Goal: Information Seeking & Learning: Get advice/opinions

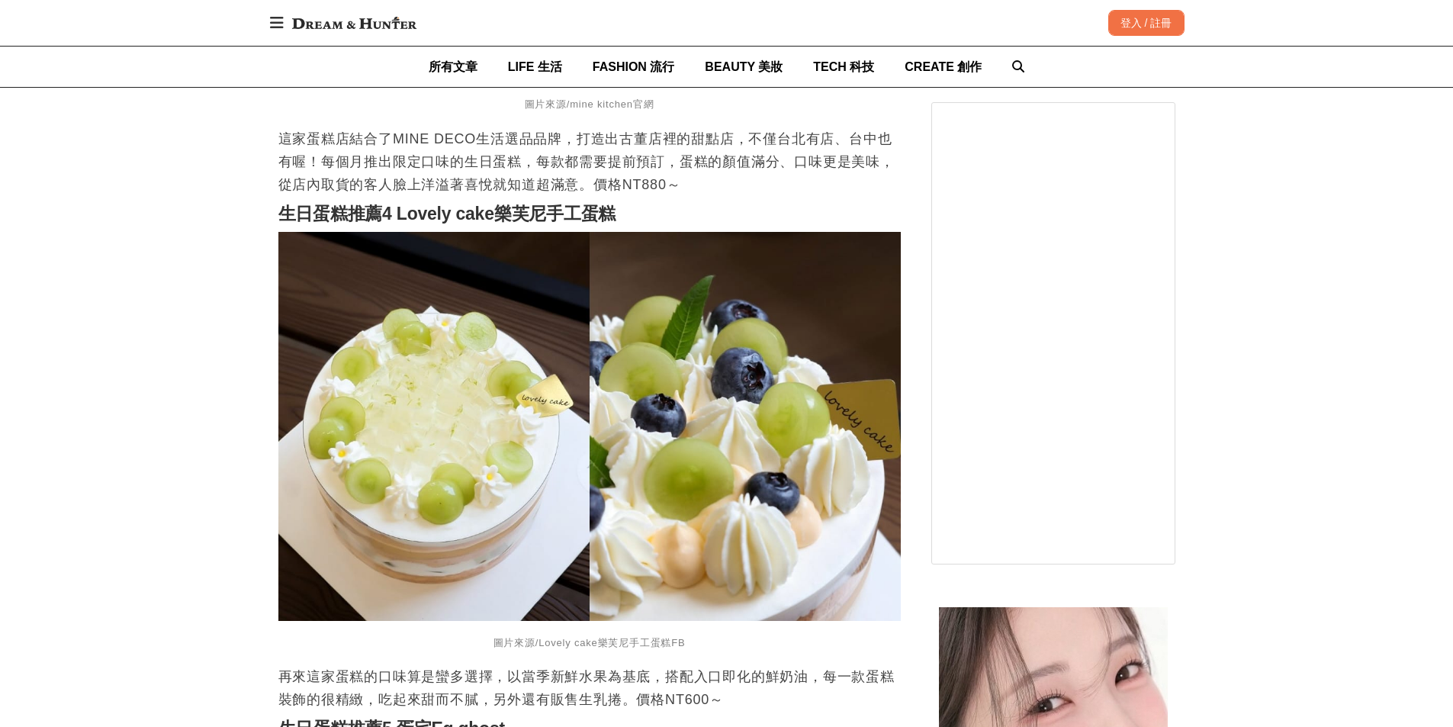
scroll to position [2822, 0]
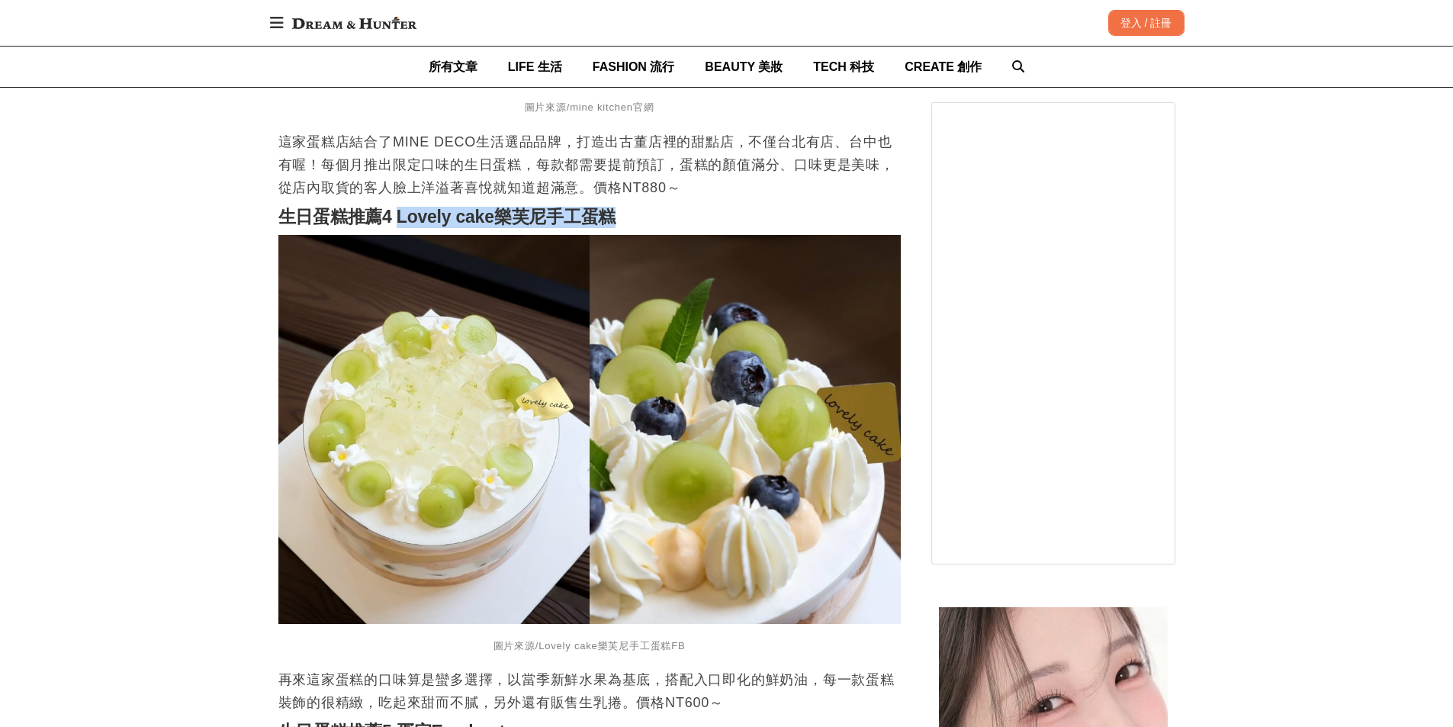
drag, startPoint x: 397, startPoint y: 225, endPoint x: 626, endPoint y: 217, distance: 229.7
click at [626, 217] on h2 "生日蛋糕推薦4 Lovely cake樂芙尼手工蛋糕" at bounding box center [589, 217] width 622 height 21
copy strong "Lovely cake樂芙尼手工蛋糕"
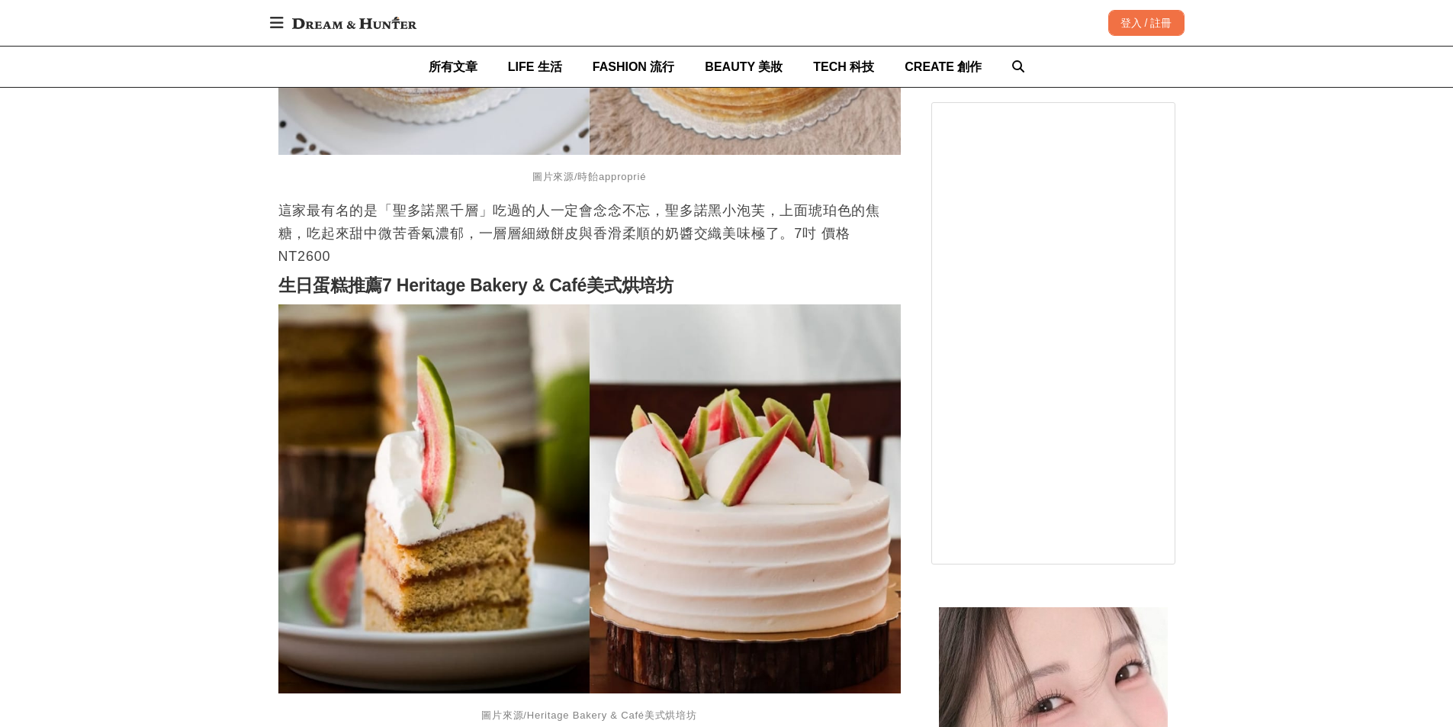
scroll to position [4348, 0]
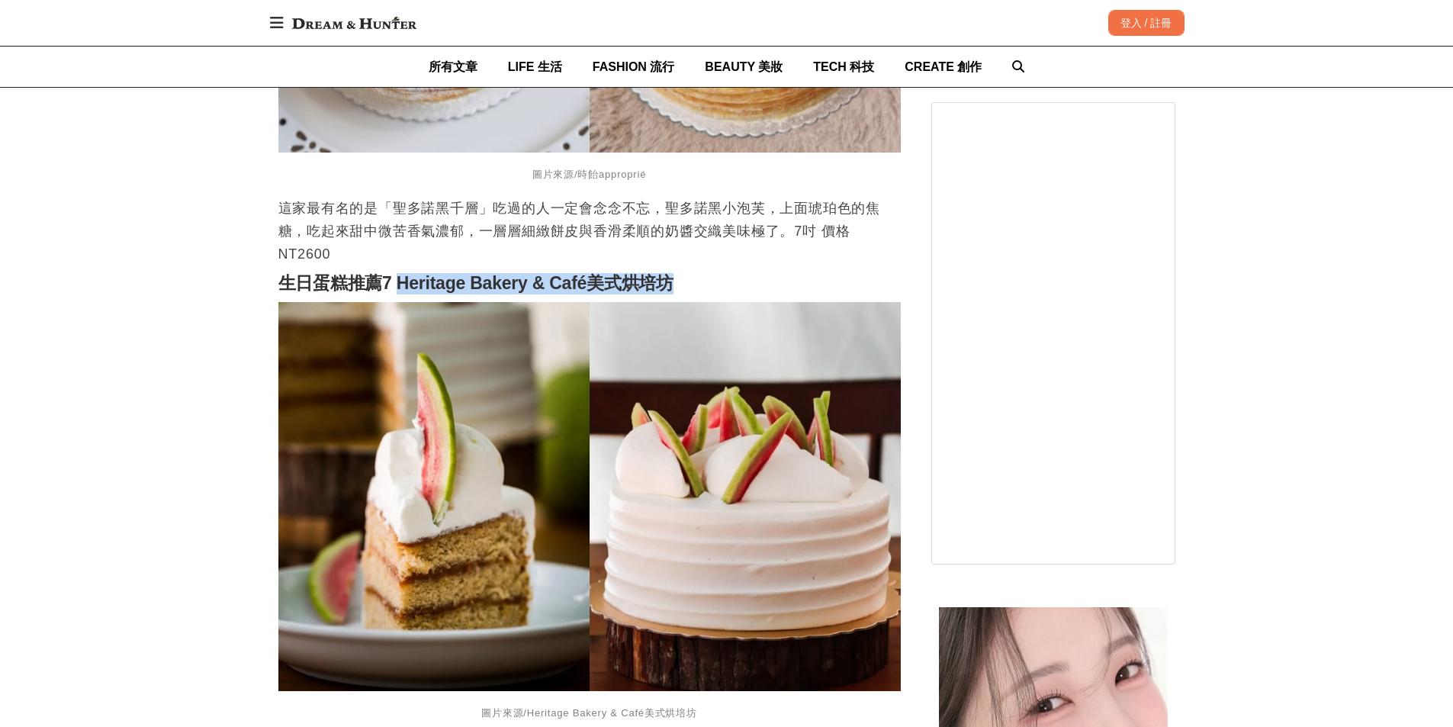
drag, startPoint x: 399, startPoint y: 293, endPoint x: 696, endPoint y: 292, distance: 297.5
click at [696, 292] on h2 "生日蛋糕推薦7 Heritage Bakery & Café美式烘培坊" at bounding box center [589, 283] width 622 height 21
copy strong "Heritage Bakery & Café美式烘培坊"
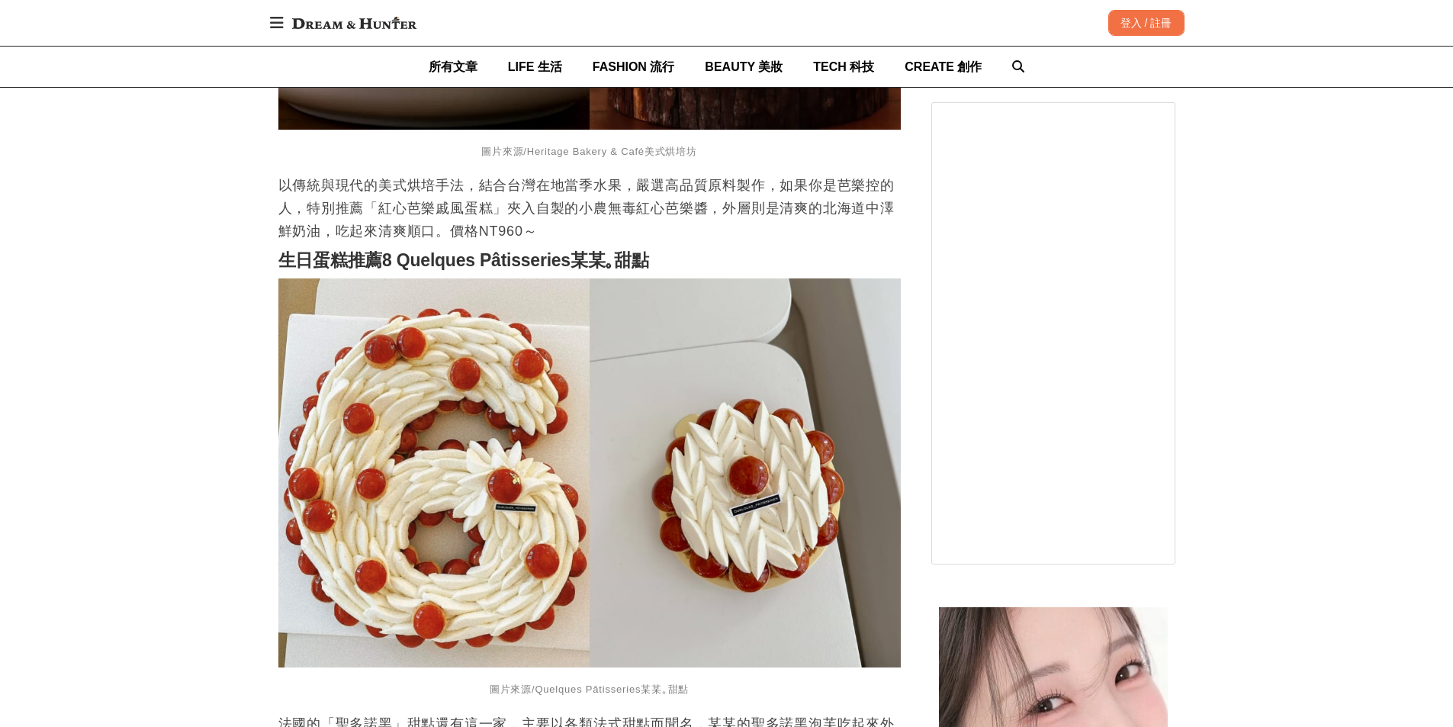
scroll to position [4882, 0]
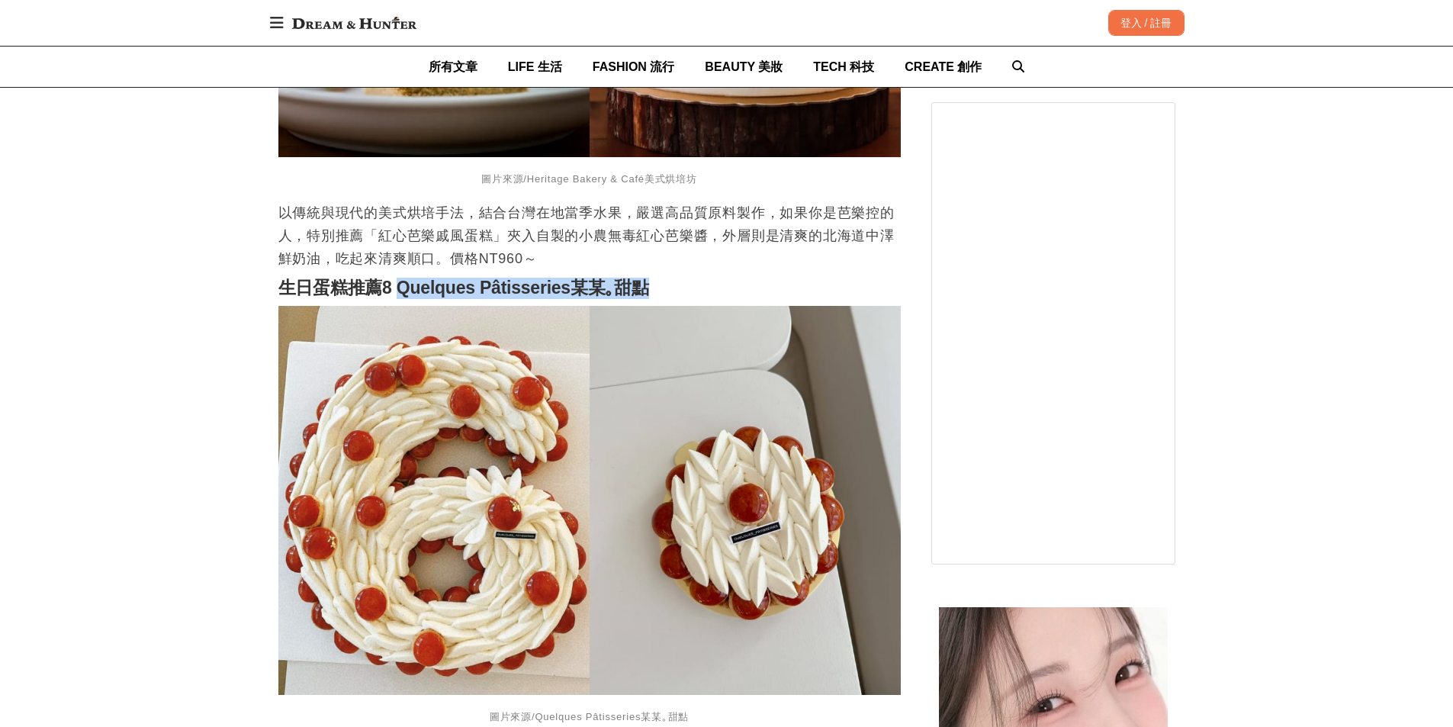
drag, startPoint x: 402, startPoint y: 293, endPoint x: 663, endPoint y: 300, distance: 261.0
click at [663, 299] on h2 "生日蛋糕推薦8 Quelques Pâtisseries某某｡甜點" at bounding box center [589, 288] width 622 height 21
copy strong "Quelques Pâtisseries某某｡甜點"
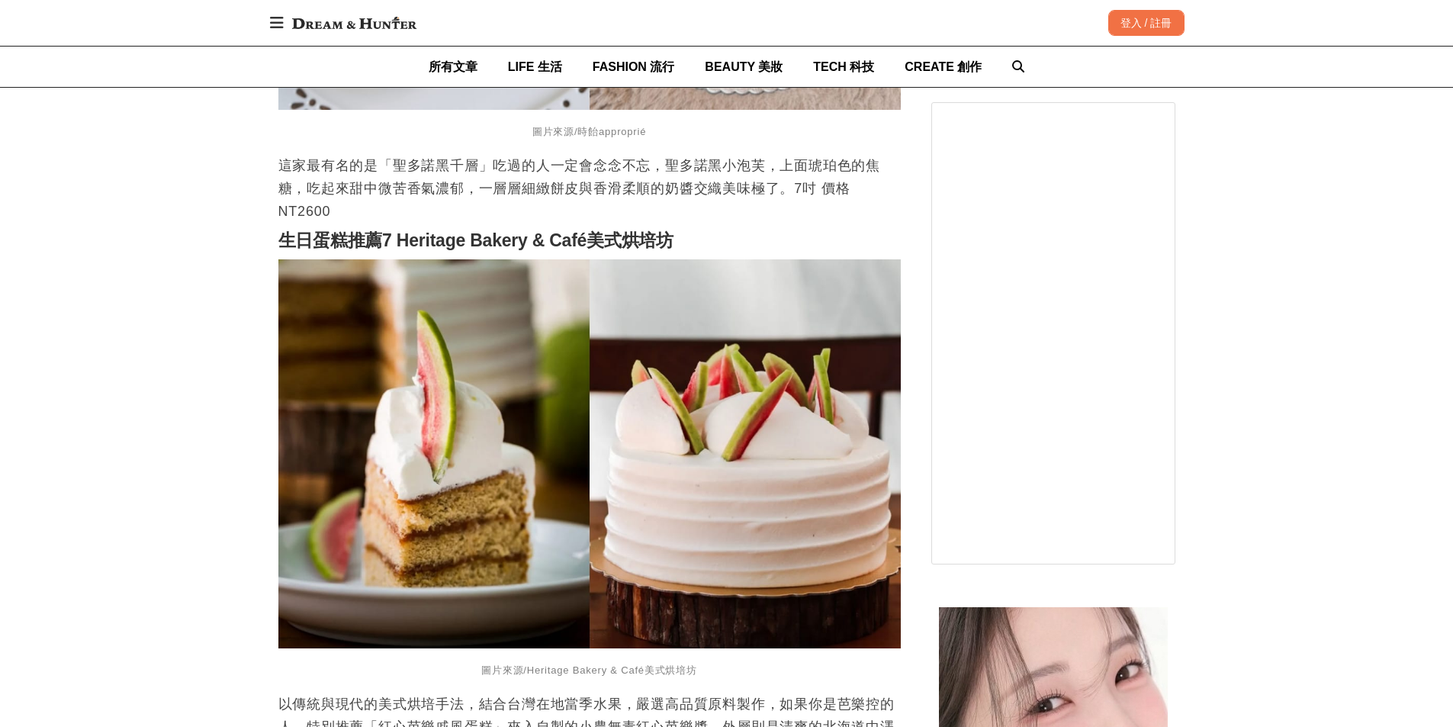
scroll to position [4424, 0]
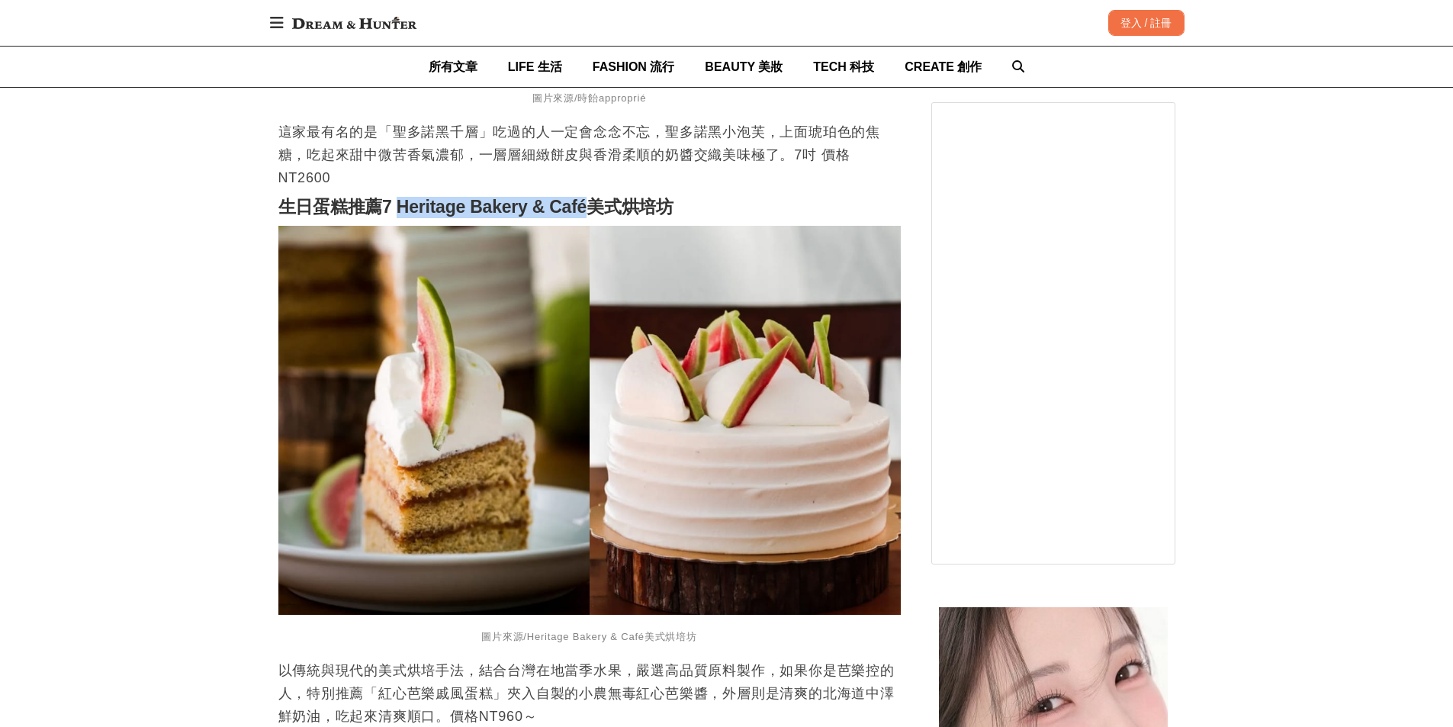
drag, startPoint x: 401, startPoint y: 211, endPoint x: 603, endPoint y: 212, distance: 201.4
click at [603, 212] on strong "生日蛋糕推薦7 Heritage Bakery & Café美式烘培坊" at bounding box center [476, 207] width 396 height 20
copy strong "Heritage Bakery & Café"
